Goal: Transaction & Acquisition: Purchase product/service

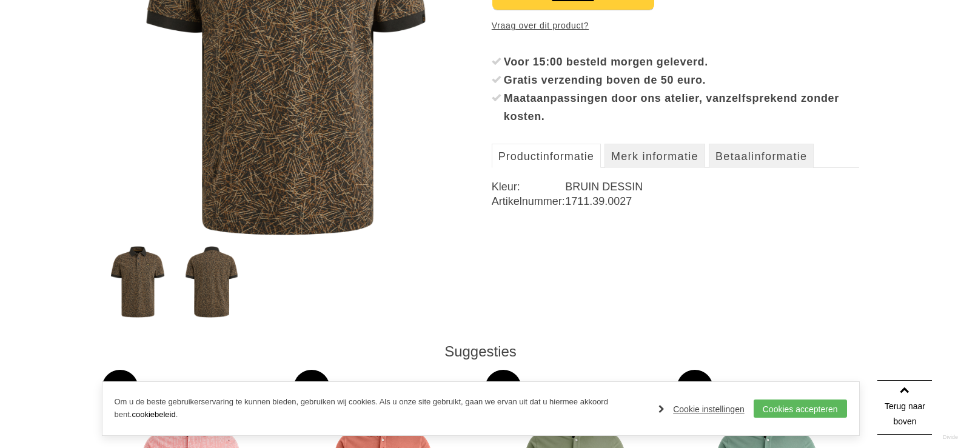
scroll to position [303, 0]
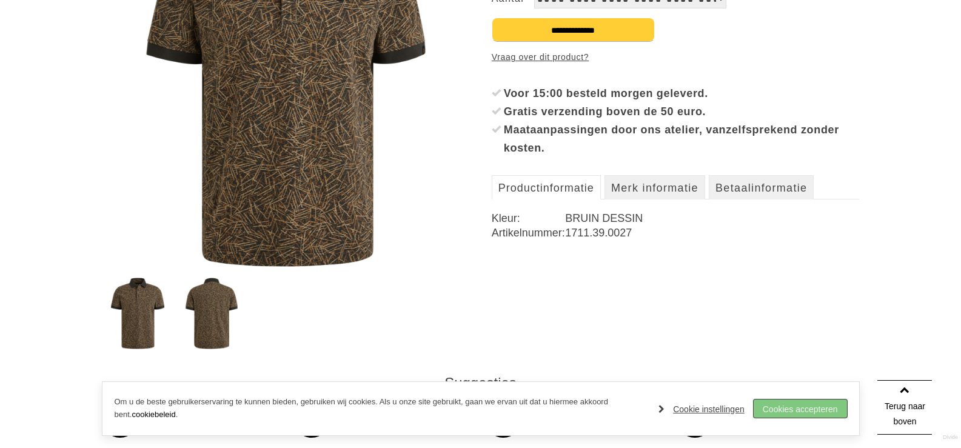
click at [811, 415] on link "Cookies accepteren" at bounding box center [800, 409] width 93 height 18
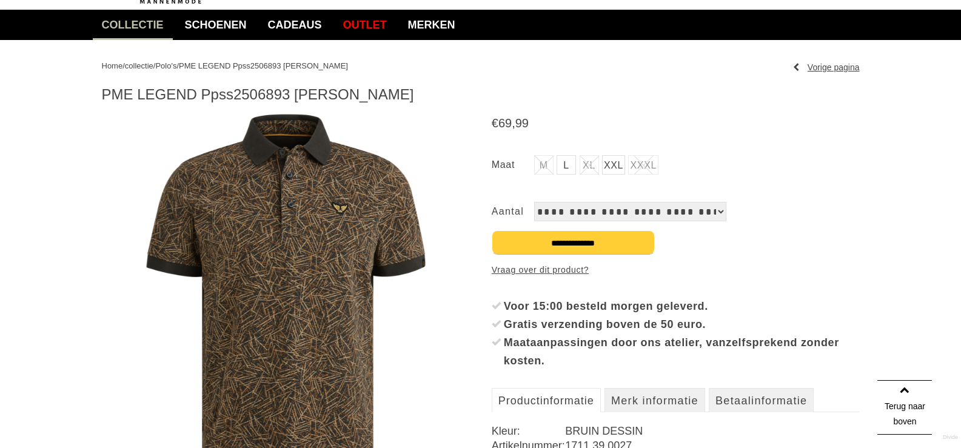
scroll to position [61, 0]
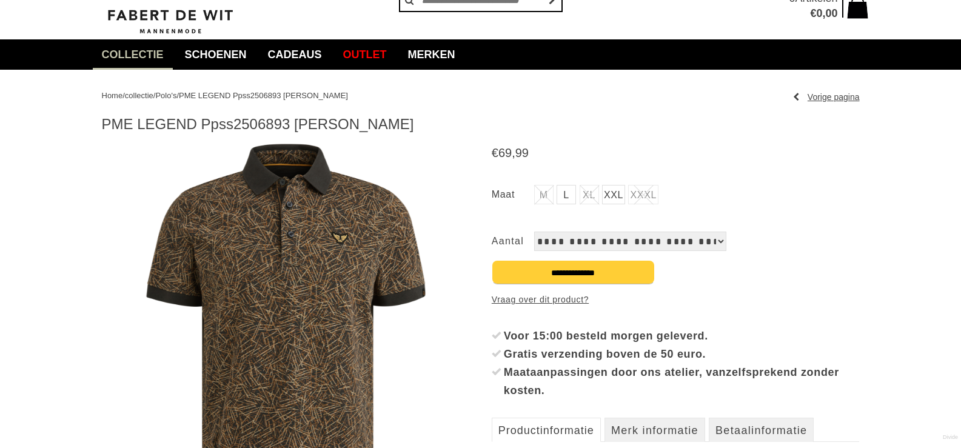
click at [609, 198] on link "XXL" at bounding box center [613, 194] width 23 height 19
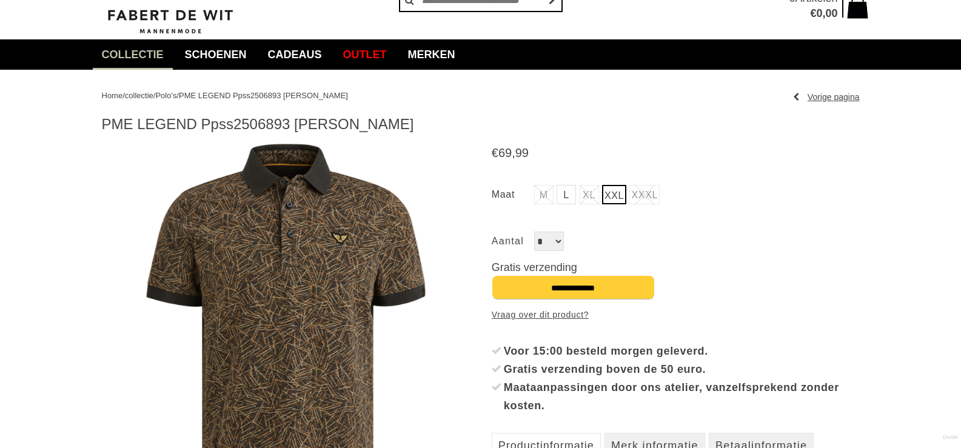
drag, startPoint x: 104, startPoint y: 124, endPoint x: 294, endPoint y: 126, distance: 189.8
click at [294, 126] on h1 "PME LEGEND Ppss2506893 [PERSON_NAME]" at bounding box center [481, 124] width 758 height 18
